Goal: Task Accomplishment & Management: Manage account settings

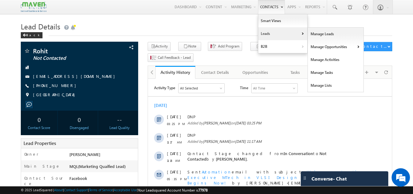
click at [261, 34] on link "Leads" at bounding box center [282, 33] width 49 height 13
click at [263, 34] on link "Leads" at bounding box center [282, 33] width 49 height 13
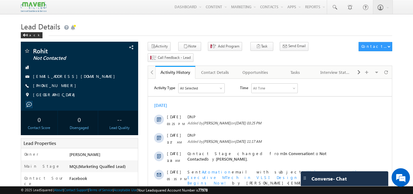
click at [292, 28] on h1 "Lead Details" at bounding box center [207, 26] width 372 height 12
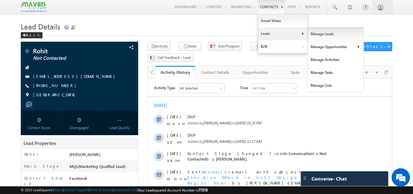
click at [318, 35] on link "Manage Leads" at bounding box center [336, 34] width 56 height 13
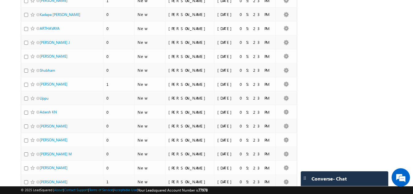
scroll to position [1333, 0]
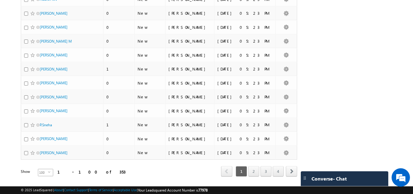
click at [48, 169] on span "select" at bounding box center [50, 174] width 5 height 10
click at [79, 169] on div "Show 100 select 100" at bounding box center [55, 173] width 69 height 9
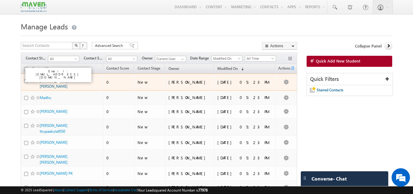
click at [51, 81] on link "[PERSON_NAME] [PERSON_NAME]" at bounding box center [54, 83] width 28 height 10
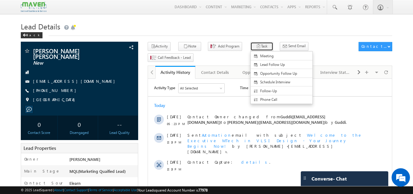
click at [252, 45] on button "Task" at bounding box center [261, 46] width 23 height 9
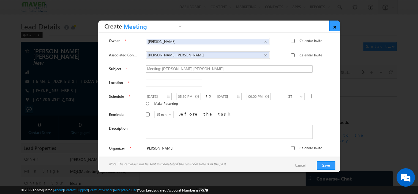
click at [332, 28] on link "×" at bounding box center [334, 25] width 11 height 11
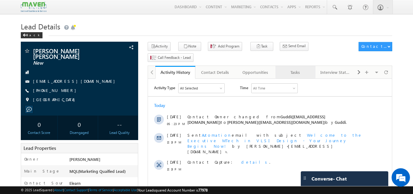
click at [290, 69] on div "Tasks" at bounding box center [295, 72] width 30 height 7
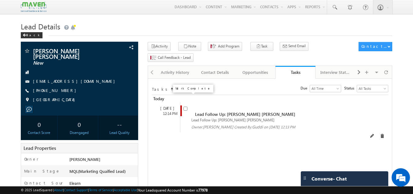
click at [185, 106] on input "checkbox" at bounding box center [185, 108] width 4 height 4
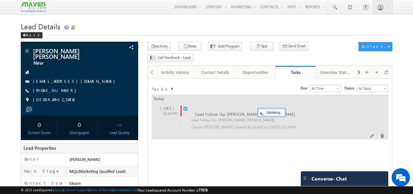
checkbox input "false"
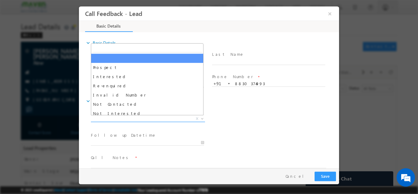
click at [203, 116] on span at bounding box center [201, 118] width 6 height 8
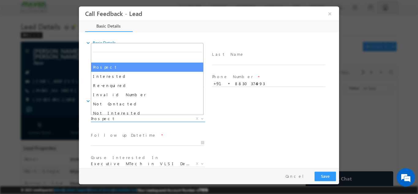
click at [157, 119] on span "Prospect" at bounding box center [140, 118] width 99 height 6
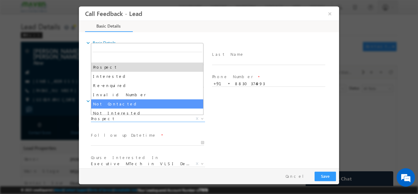
select select "Not Contacted"
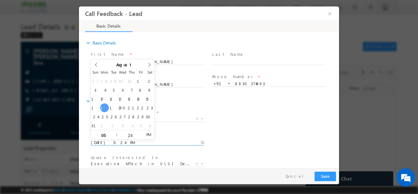
click at [120, 142] on input "18/08/2025 5:24 PM" at bounding box center [147, 142] width 113 height 6
type input "19/08/2025 5:24 PM"
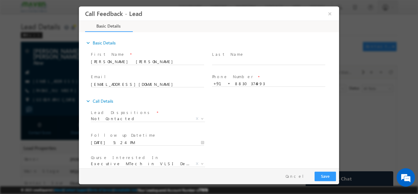
click at [223, 132] on div "Follow up Datetime * 19/08/2025 5:24 PM Program Type * Long Term Short Term X" at bounding box center [214, 141] width 249 height 23
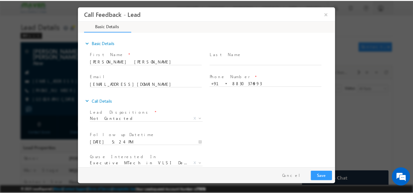
scroll to position [32, 0]
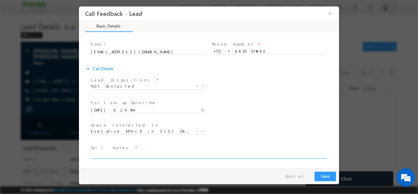
click at [126, 151] on textarea at bounding box center [208, 154] width 235 height 7
type textarea "t"
type textarea "call back"
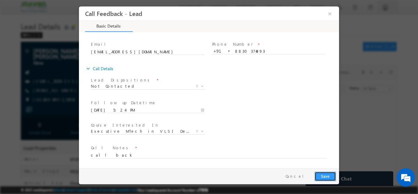
click at [330, 173] on button "Save" at bounding box center [324, 175] width 21 height 9
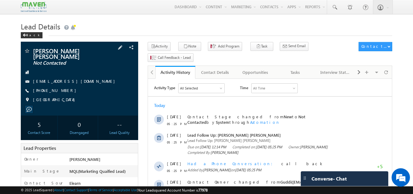
click at [80, 62] on span "Not Contacted" at bounding box center [69, 63] width 72 height 6
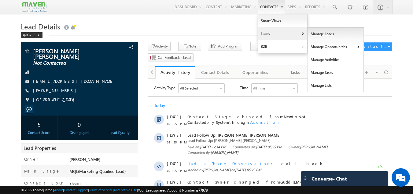
click at [315, 33] on link "Manage Leads" at bounding box center [336, 34] width 56 height 13
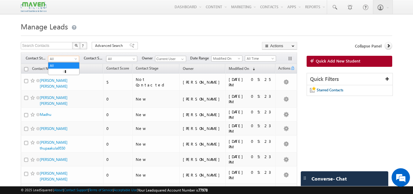
click at [77, 61] on span at bounding box center [76, 59] width 5 height 5
click at [160, 23] on h1 "Manage Leads" at bounding box center [207, 26] width 372 height 12
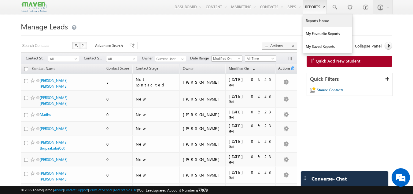
click at [319, 20] on link "Reports Home" at bounding box center [327, 20] width 49 height 13
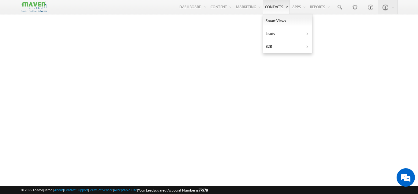
click at [263, 12] on link "Contacts" at bounding box center [276, 7] width 27 height 14
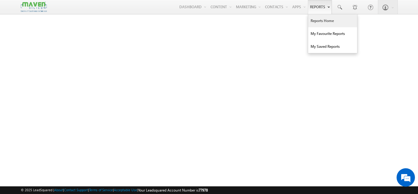
click at [314, 19] on link "Reports Home" at bounding box center [332, 20] width 49 height 13
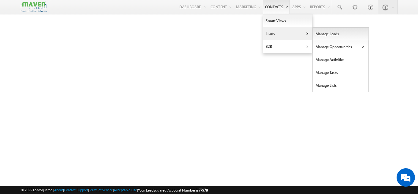
click at [319, 36] on link "Manage Leads" at bounding box center [341, 34] width 56 height 13
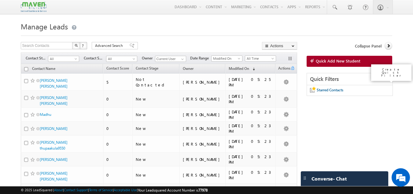
click at [388, 79] on icon at bounding box center [387, 78] width 4 height 4
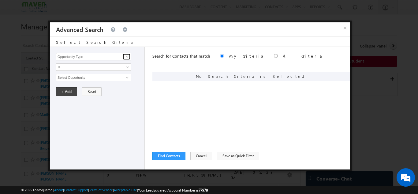
click at [127, 56] on span at bounding box center [127, 56] width 5 height 5
click at [90, 66] on span "Is" at bounding box center [89, 67] width 66 height 6
click at [125, 56] on span at bounding box center [127, 56] width 5 height 5
click at [387, 87] on div at bounding box center [209, 97] width 418 height 194
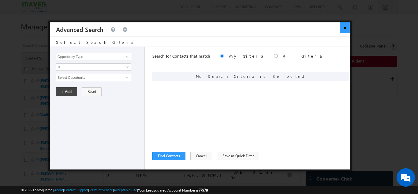
click at [349, 28] on button "×" at bounding box center [344, 27] width 10 height 11
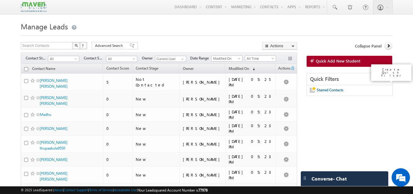
click at [388, 78] on icon at bounding box center [387, 78] width 4 height 4
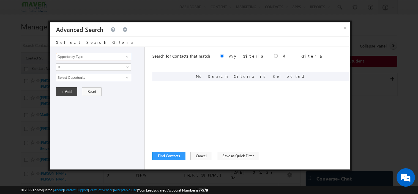
click at [120, 57] on input "Opportunity Type" at bounding box center [93, 56] width 75 height 7
click at [126, 57] on span at bounding box center [127, 56] width 5 height 5
click at [112, 55] on input "Opportunity Type" at bounding box center [93, 56] width 75 height 7
click at [126, 58] on span at bounding box center [127, 56] width 5 height 5
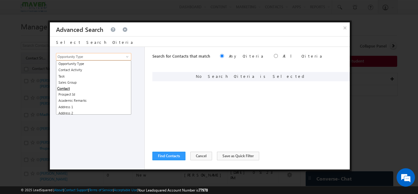
scroll to position [125, 0]
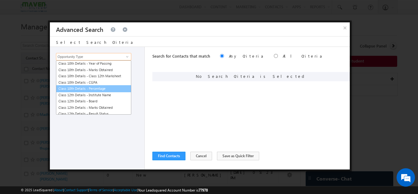
click at [104, 89] on link "Class 10th Details - Percentage" at bounding box center [93, 88] width 75 height 7
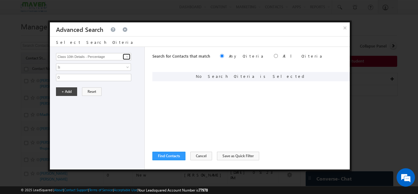
click at [128, 55] on span at bounding box center [127, 56] width 5 height 5
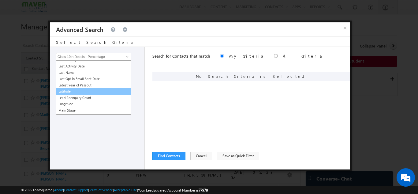
scroll to position [0, 0]
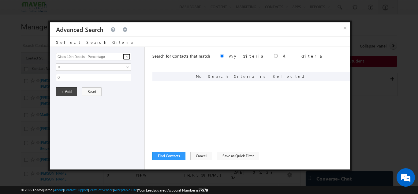
click at [130, 56] on span at bounding box center [127, 56] width 5 height 5
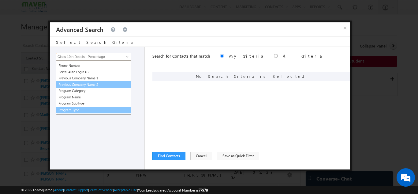
scroll to position [599, 0]
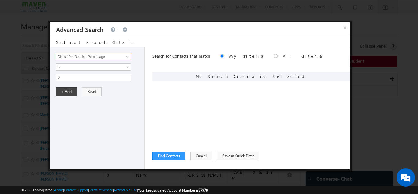
click at [94, 57] on input "Class 10th Details - Percentage" at bounding box center [93, 56] width 75 height 7
click at [128, 58] on span at bounding box center [127, 56] width 5 height 5
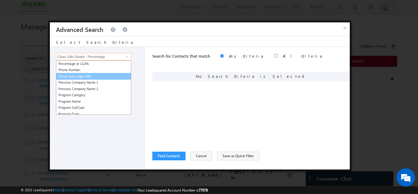
scroll to position [595, 0]
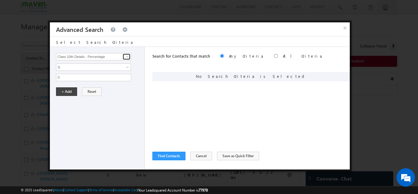
click at [128, 56] on span at bounding box center [127, 56] width 5 height 5
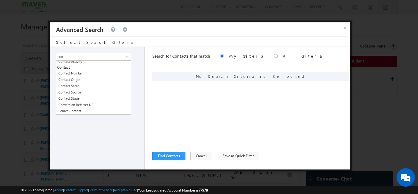
scroll to position [2, 0]
click at [72, 87] on link "Contact Score" at bounding box center [93, 85] width 75 height 7
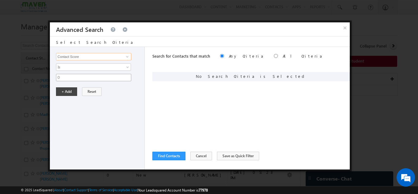
type input "Contact Score"
click at [87, 79] on input "0" at bounding box center [93, 77] width 75 height 7
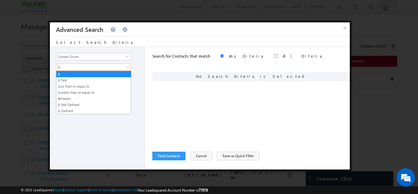
click at [104, 67] on span "Is" at bounding box center [89, 67] width 66 height 6
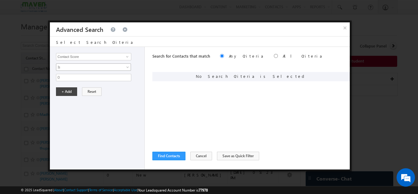
click at [104, 67] on span "Is" at bounding box center [89, 67] width 66 height 6
click at [121, 78] on input "0" at bounding box center [93, 77] width 75 height 7
click at [126, 78] on input "0" at bounding box center [93, 77] width 75 height 7
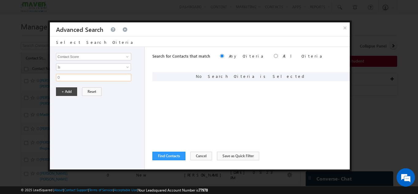
click at [126, 78] on input "0" at bounding box center [93, 77] width 75 height 7
type input "0"
click at [130, 56] on span at bounding box center [127, 56] width 5 height 5
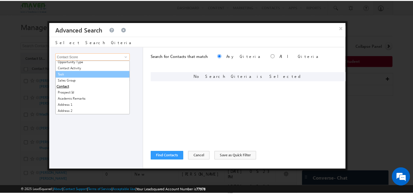
scroll to position [0, 0]
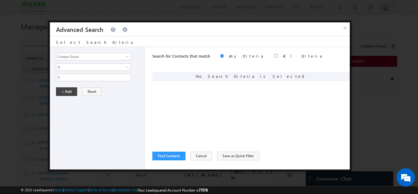
click at [8, 71] on div at bounding box center [209, 97] width 418 height 194
click at [64, 75] on input "0" at bounding box center [93, 77] width 75 height 7
type input "0"
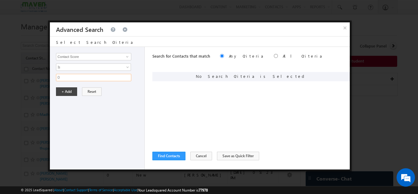
click at [76, 76] on input "0" at bounding box center [93, 77] width 75 height 7
paste input "Elearn"
type input "Elearn"
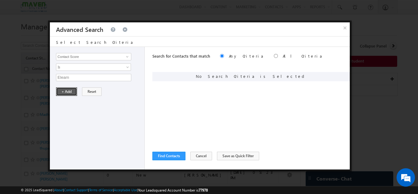
click at [66, 92] on button "+ Add" at bounding box center [66, 91] width 21 height 9
click at [128, 54] on span at bounding box center [127, 56] width 5 height 5
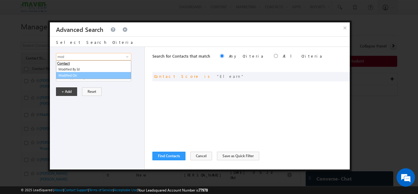
click at [81, 73] on link "Modified On" at bounding box center [93, 75] width 75 height 7
type input "Modified On"
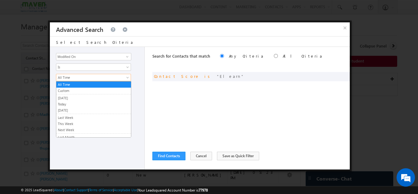
click at [83, 76] on span "All Time" at bounding box center [89, 78] width 66 height 6
click at [67, 104] on link "Today" at bounding box center [93, 104] width 75 height 6
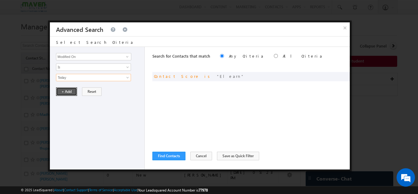
click at [62, 93] on button "+ Add" at bounding box center [66, 91] width 21 height 9
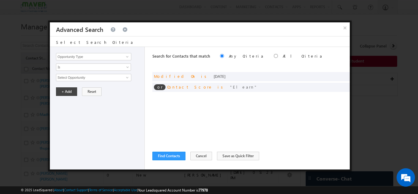
click at [283, 55] on label "All Criteria" at bounding box center [303, 55] width 40 height 5
radio input "true"
click at [169, 157] on button "Find Contacts" at bounding box center [168, 155] width 33 height 9
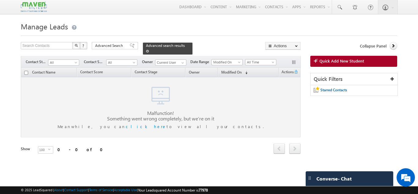
click at [158, 45] on span "Advanced search results" at bounding box center [165, 45] width 39 height 5
click at [165, 44] on span "Advanced search results" at bounding box center [165, 45] width 39 height 5
click at [146, 46] on span "Advanced search results" at bounding box center [165, 45] width 39 height 5
click at [114, 43] on div "Advanced Search" at bounding box center [115, 45] width 46 height 7
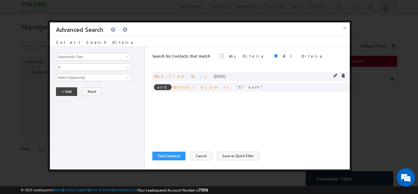
click at [175, 78] on span "Modified On" at bounding box center [175, 75] width 42 height 5
click at [213, 76] on span "today" at bounding box center [219, 75] width 12 height 5
click at [343, 76] on span at bounding box center [343, 75] width 4 height 4
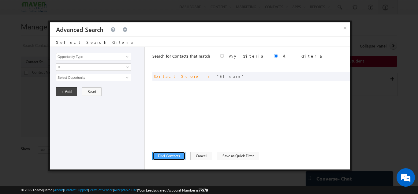
click at [171, 156] on button "Find Contacts" at bounding box center [168, 155] width 33 height 9
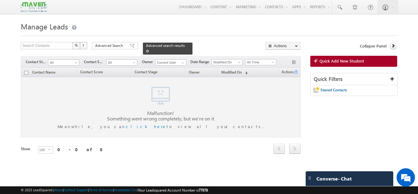
click at [149, 50] on span at bounding box center [147, 51] width 3 height 3
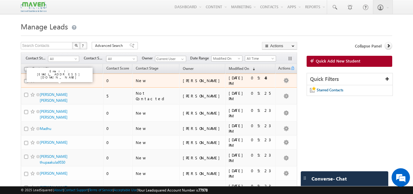
click at [50, 80] on link "Lakshmana shri D" at bounding box center [54, 80] width 28 height 5
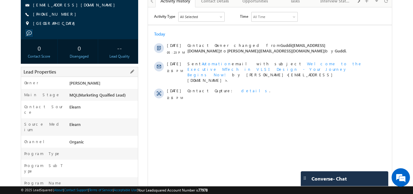
scroll to position [71, 0]
click at [81, 107] on div "Elearn" at bounding box center [103, 108] width 70 height 9
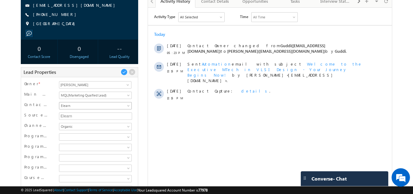
copy div "Elearn"
click at [80, 108] on span "Elearn" at bounding box center [94, 106] width 71 height 6
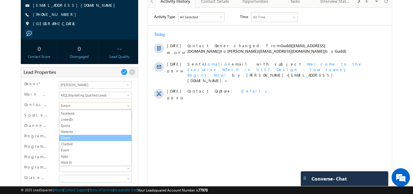
click at [81, 137] on link "Elearn" at bounding box center [95, 138] width 72 height 6
click at [81, 137] on span at bounding box center [94, 137] width 71 height 6
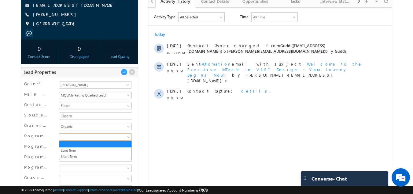
click at [159, 108] on html "Activity Type All Selected Select All Sales Activities 1 Sales Activity Opportu…" at bounding box center [270, 58] width 244 height 101
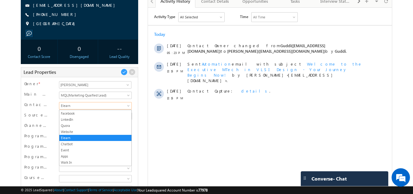
drag, startPoint x: 77, startPoint y: 105, endPoint x: 57, endPoint y: 106, distance: 20.5
click at [57, 106] on div "Contact Source Organic Search Referral Sites Direct Traffic Social Media Inboun…" at bounding box center [79, 106] width 111 height 9
drag, startPoint x: 59, startPoint y: 105, endPoint x: 73, endPoint y: 105, distance: 14.1
click at [73, 105] on div "Organic Search Referral Sites Direct Traffic Social Media Inbound Email Inbound…" at bounding box center [95, 106] width 76 height 9
copy span "Elearn"
